Goal: Task Accomplishment & Management: Manage account settings

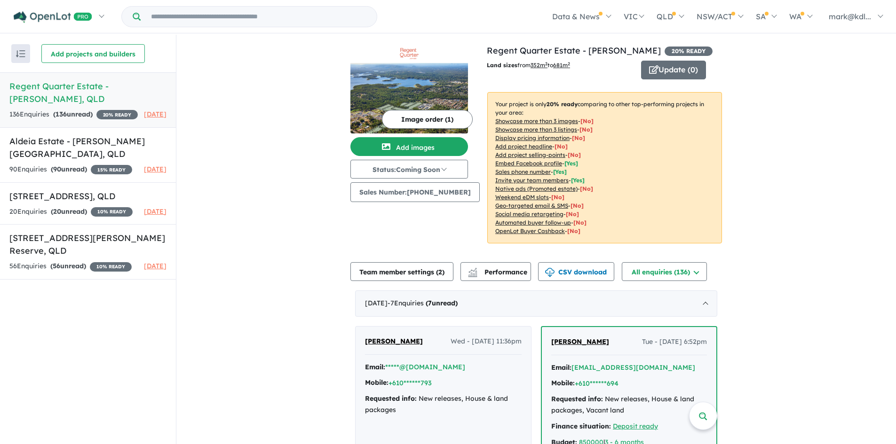
click at [96, 111] on span "20 % READY" at bounding box center [116, 114] width 41 height 9
click at [449, 171] on button "Status: Coming Soon" at bounding box center [409, 169] width 118 height 19
drag, startPoint x: 433, startPoint y: 232, endPoint x: 397, endPoint y: 222, distance: 37.1
click at [432, 232] on div "Image order ( 1 ) Add images Status: Coming Soon In Planning Coming Soon Sellin…" at bounding box center [418, 149] width 136 height 211
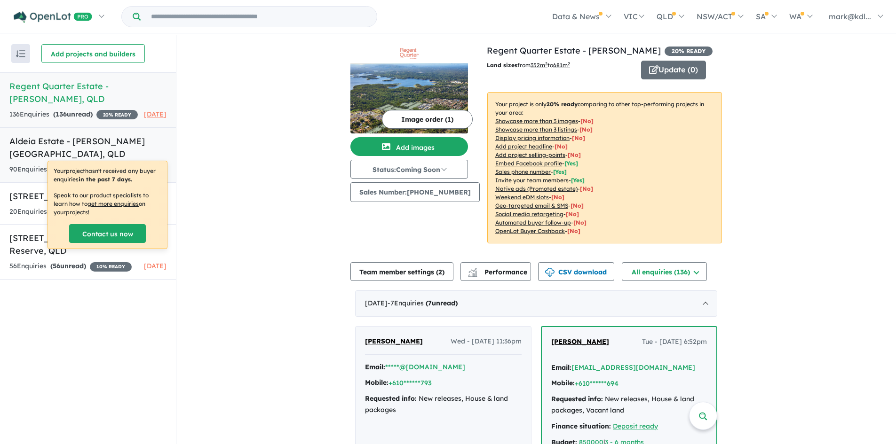
click at [110, 164] on div "90 Enquir ies ( 90 unread) 15 % READY" at bounding box center [70, 169] width 123 height 11
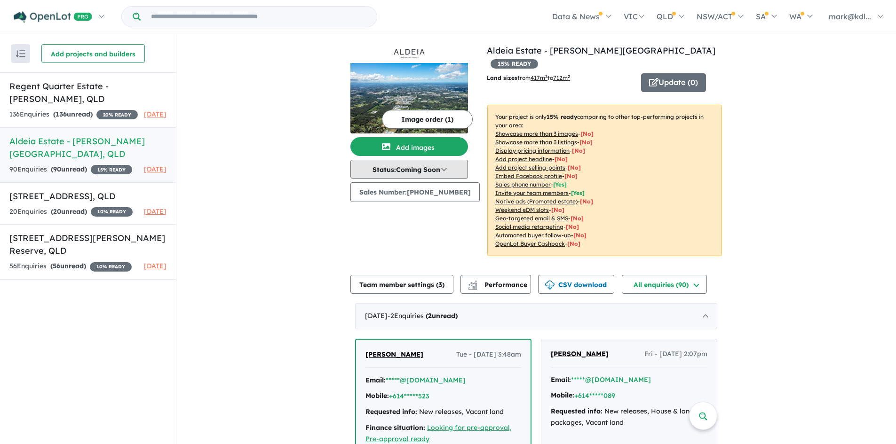
click at [427, 166] on button "Status: Coming Soon" at bounding box center [409, 169] width 118 height 19
click at [439, 177] on button "Status: Coming Soon" at bounding box center [409, 169] width 118 height 19
click at [388, 252] on button "Sold Out" at bounding box center [386, 255] width 70 height 21
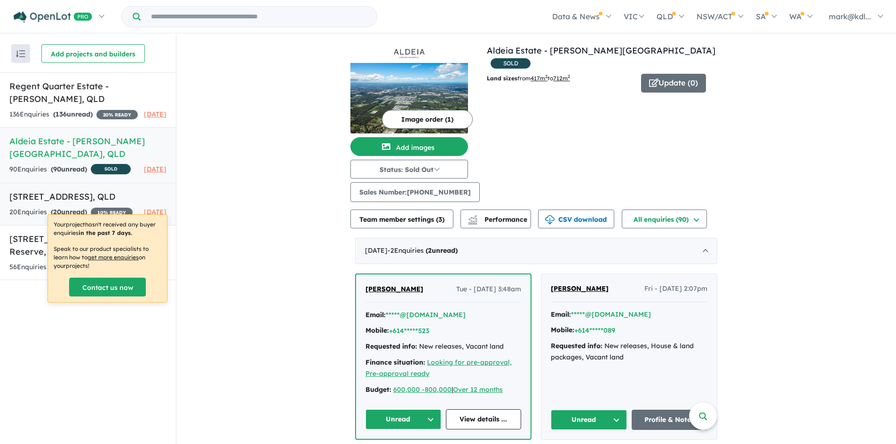
click at [81, 207] on div "20 Enquir ies ( 20 unread) 10 % READY" at bounding box center [70, 212] width 123 height 11
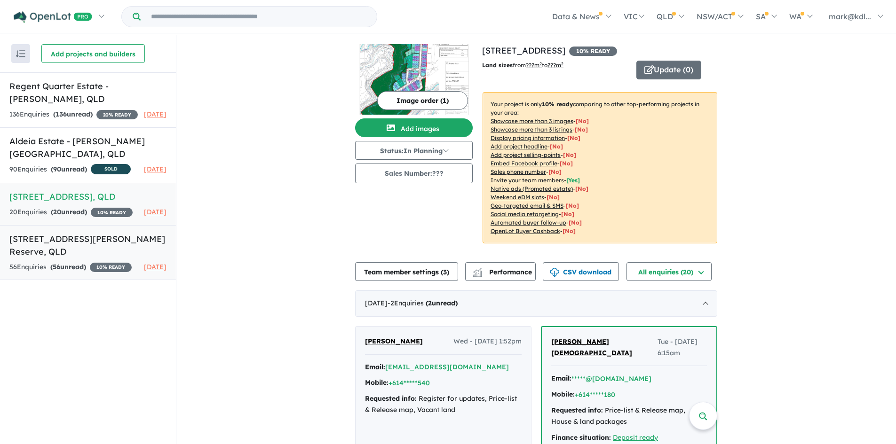
click at [28, 269] on link "[STREET_ADDRESS][PERSON_NAME] Enquir ies ( 56 unread) 10 % READY [DATE]" at bounding box center [88, 252] width 176 height 55
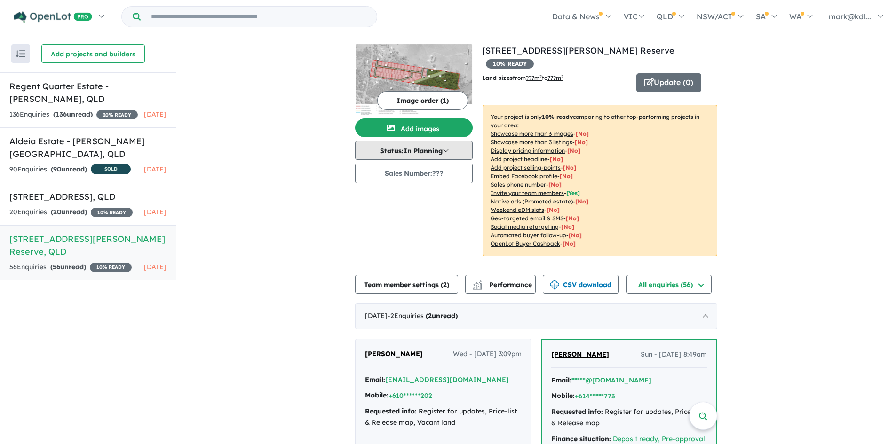
click at [445, 151] on button "Status: In Planning" at bounding box center [414, 150] width 118 height 19
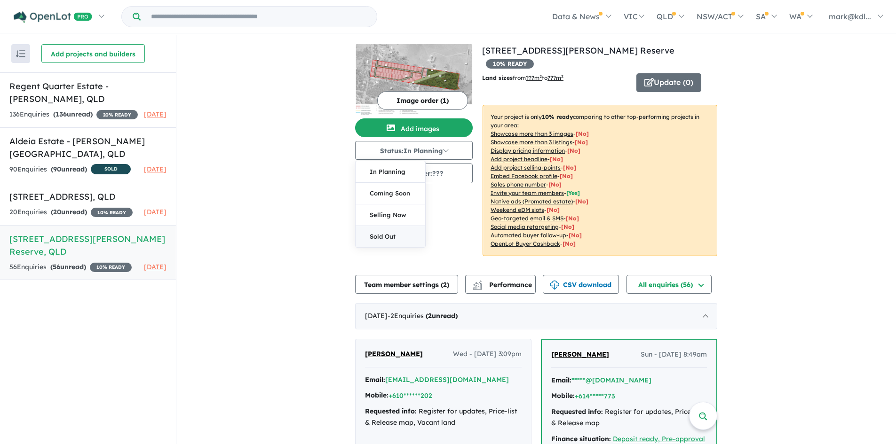
click at [405, 235] on button "Sold Out" at bounding box center [390, 236] width 70 height 21
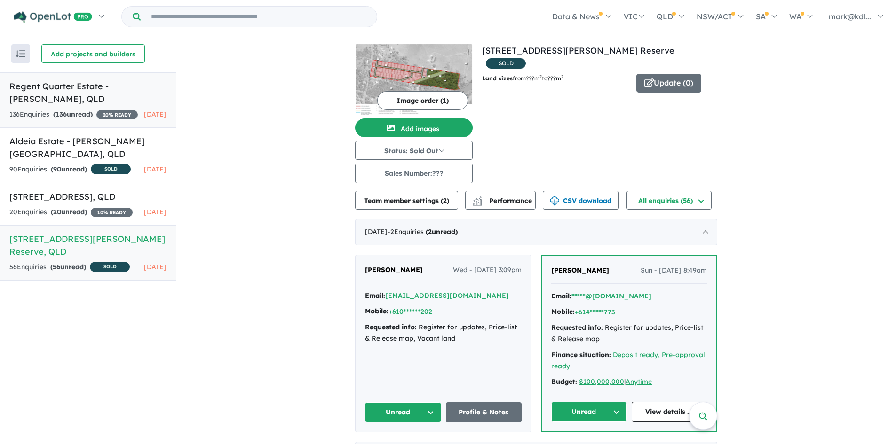
click at [96, 111] on span "20 % READY" at bounding box center [116, 114] width 41 height 9
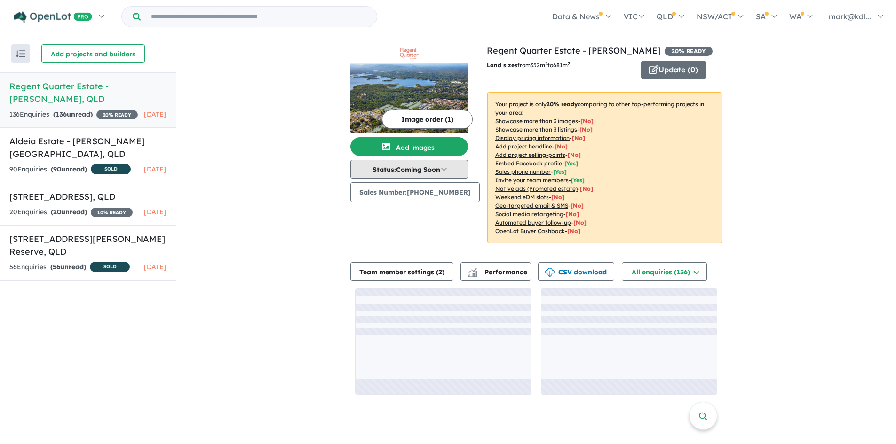
click at [444, 167] on button "Status: Coming Soon" at bounding box center [409, 169] width 118 height 19
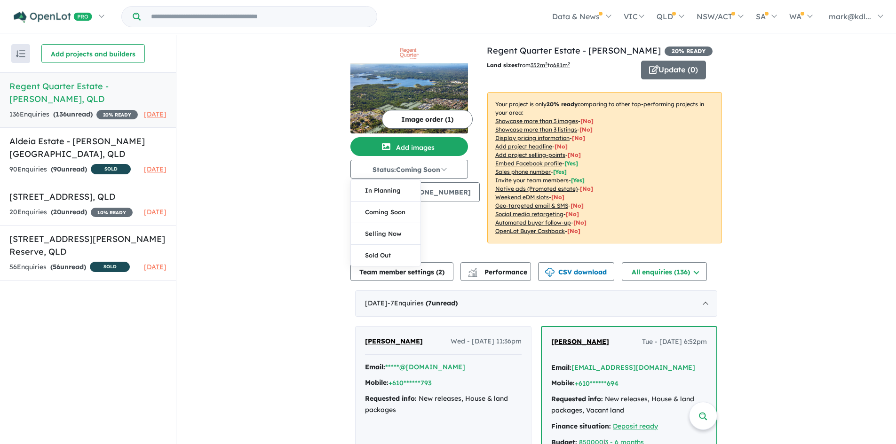
click at [439, 217] on div "Image order ( 1 ) Add images Status: Coming Soon In Planning Coming Soon Sellin…" at bounding box center [418, 149] width 136 height 211
click at [20, 53] on img "button" at bounding box center [20, 53] width 9 height 7
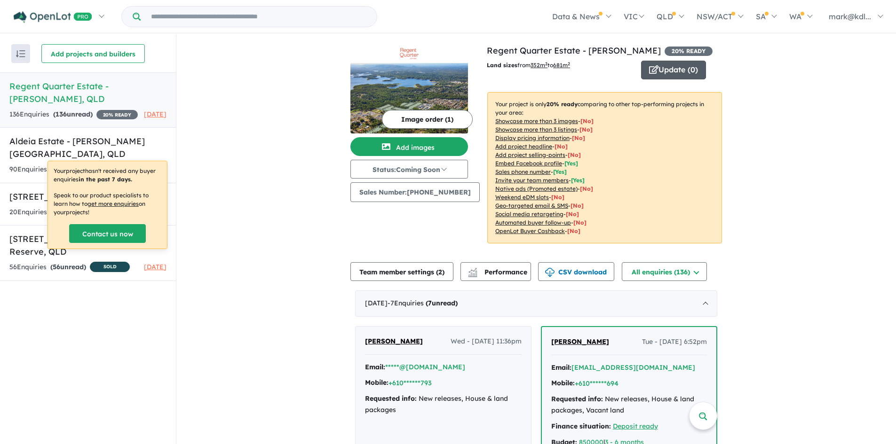
click at [674, 75] on button "Update ( 0 )" at bounding box center [673, 70] width 65 height 19
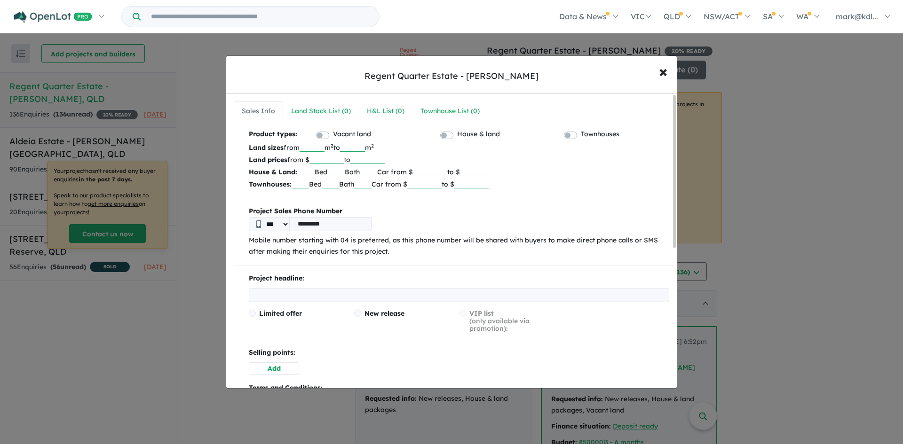
click at [414, 81] on div "Regent Quarter Estate - [PERSON_NAME]" at bounding box center [451, 76] width 174 height 12
click at [414, 76] on div "Regent Quarter Estate - [PERSON_NAME]" at bounding box center [451, 76] width 174 height 12
click at [330, 246] on p "Mobile number starting with 04 is preferred, as this phone number will be share…" at bounding box center [459, 246] width 420 height 23
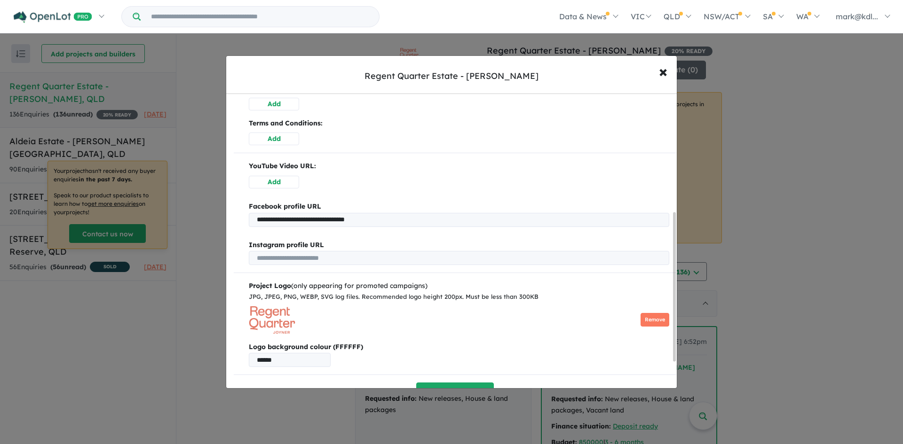
scroll to position [286, 0]
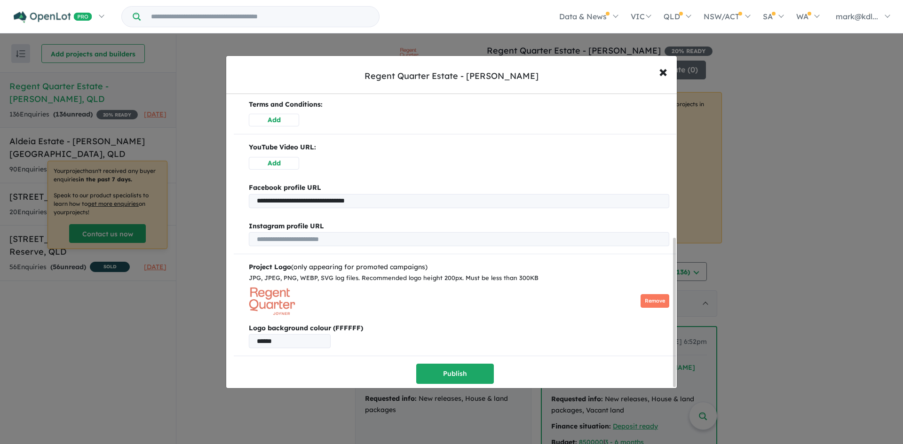
drag, startPoint x: 401, startPoint y: 201, endPoint x: 160, endPoint y: 202, distance: 240.2
click at [160, 202] on div "**********" at bounding box center [451, 222] width 903 height 444
click at [290, 296] on img at bounding box center [272, 301] width 47 height 28
click at [479, 370] on button "Publish" at bounding box center [455, 374] width 78 height 20
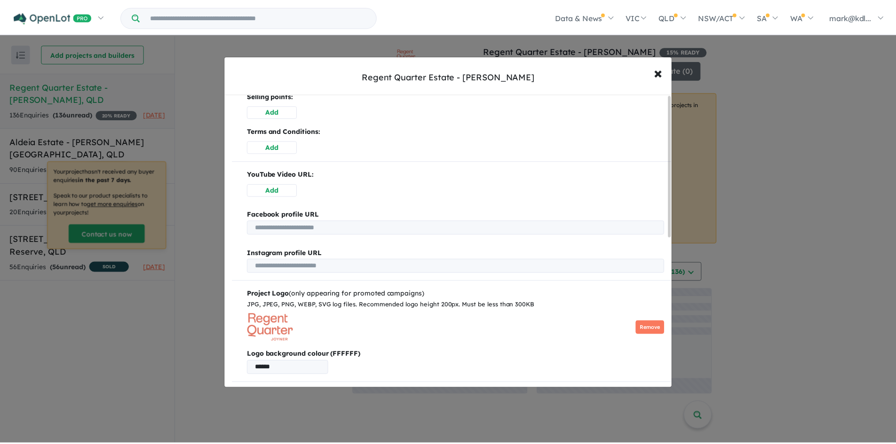
scroll to position [0, 0]
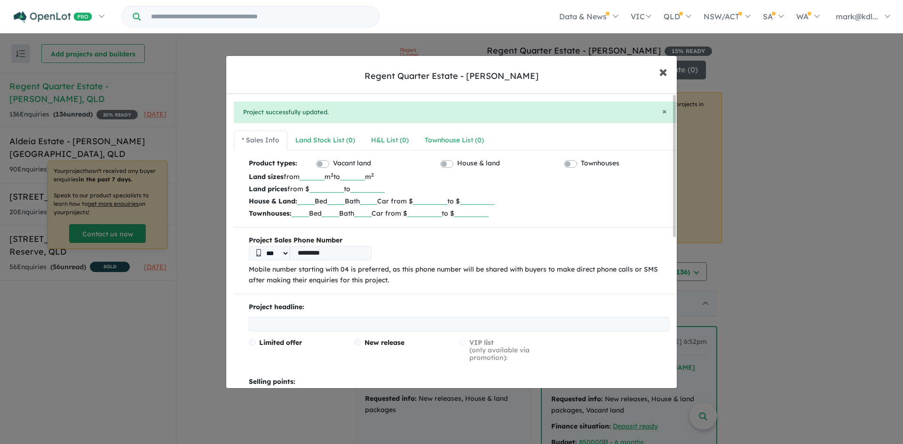
click at [661, 71] on span "×" at bounding box center [663, 71] width 8 height 20
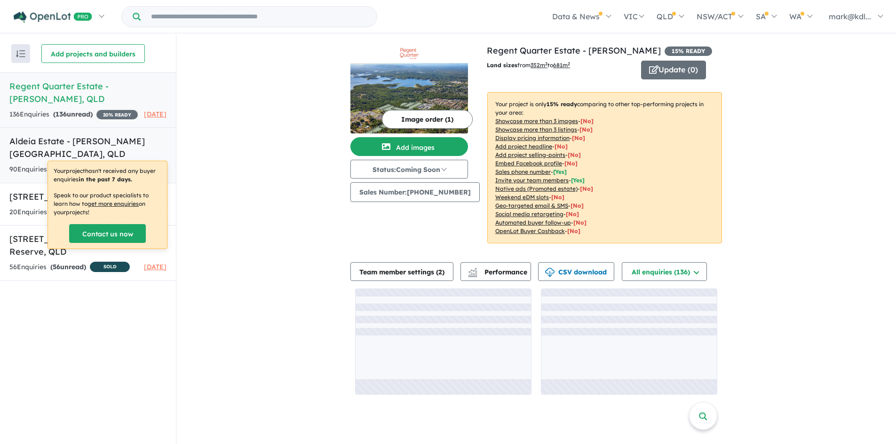
click at [57, 144] on h5 "Aldeia Estate - [PERSON_NAME][GEOGRAPHIC_DATA] , [GEOGRAPHIC_DATA]" at bounding box center [87, 147] width 157 height 25
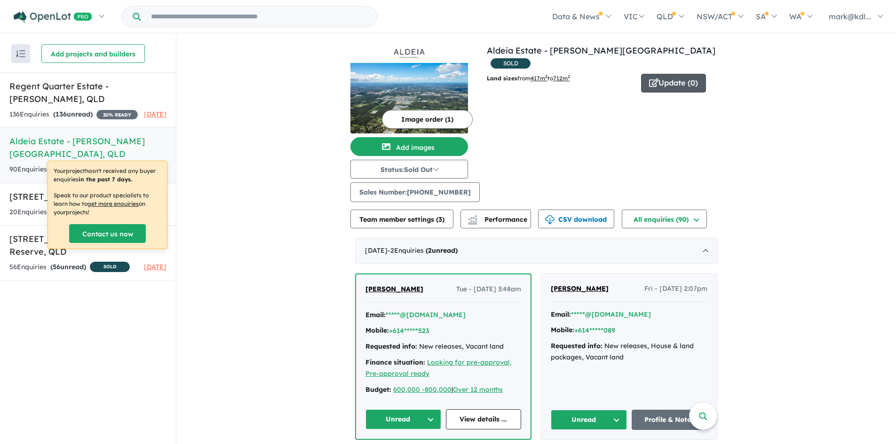
click at [662, 74] on button "Update ( 0 )" at bounding box center [673, 83] width 65 height 19
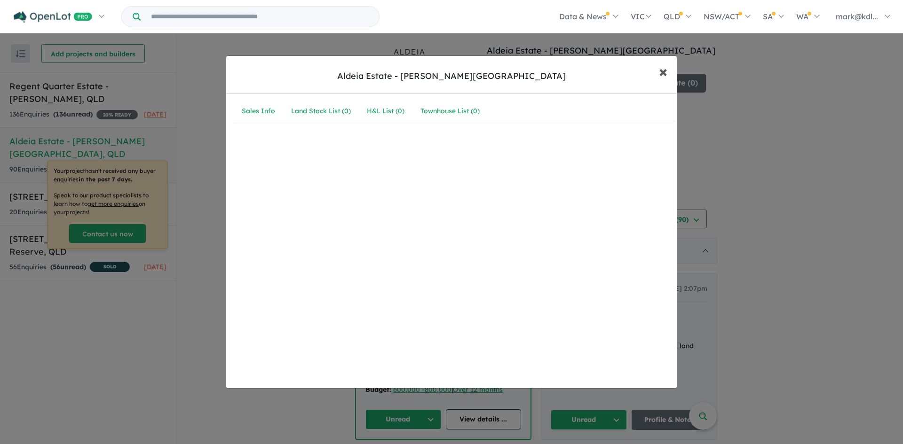
click at [666, 73] on span "×" at bounding box center [663, 71] width 8 height 20
